Goal: Task Accomplishment & Management: Manage account settings

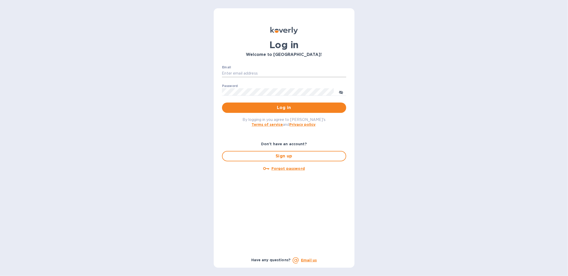
click at [251, 72] on input "Email" at bounding box center [284, 74] width 124 height 8
type input "[EMAIL_ADDRESS][DOMAIN_NAME]"
click at [246, 88] on div "Password ​" at bounding box center [284, 93] width 124 height 19
click at [285, 168] on u "Forgot password" at bounding box center [287, 168] width 33 height 4
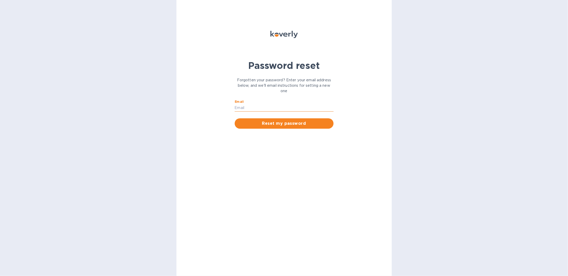
click at [262, 107] on input "Email" at bounding box center [284, 108] width 99 height 8
type input "[EMAIL_ADDRESS][DOMAIN_NAME]"
click at [281, 124] on span "Reset my password" at bounding box center [284, 123] width 91 height 6
